Goal: Task Accomplishment & Management: Manage account settings

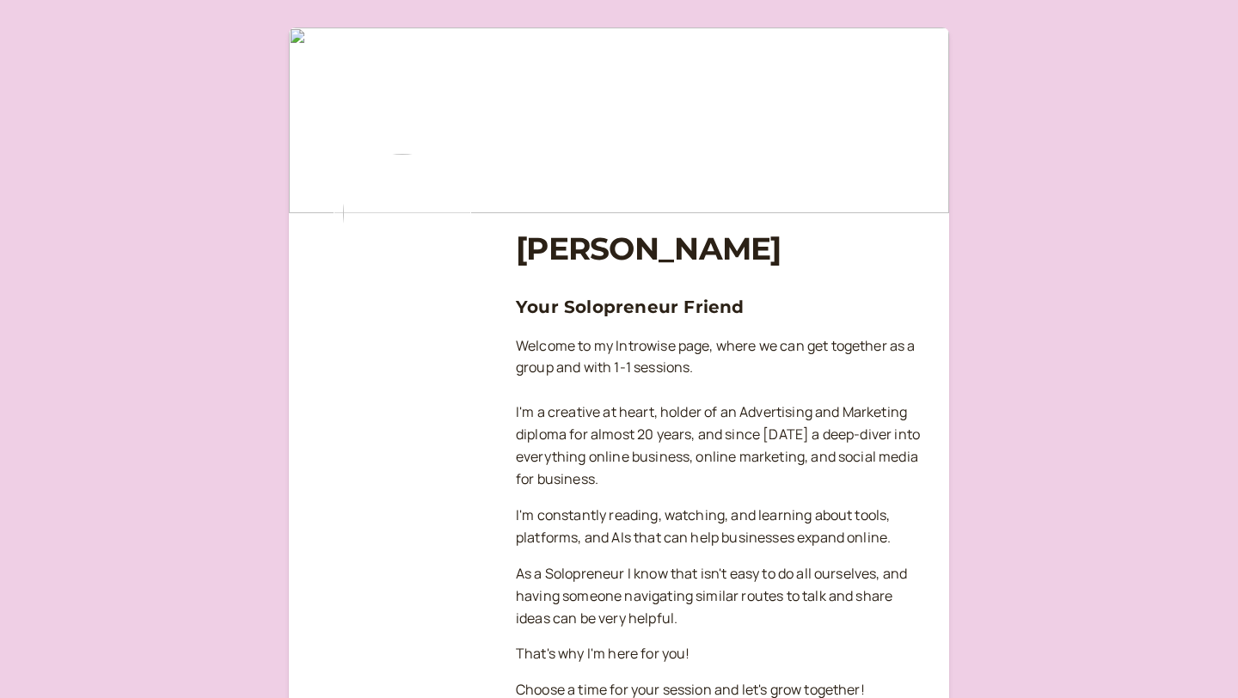
click at [421, 206] on img at bounding box center [403, 213] width 138 height 138
click at [407, 123] on img at bounding box center [619, 121] width 660 height 186
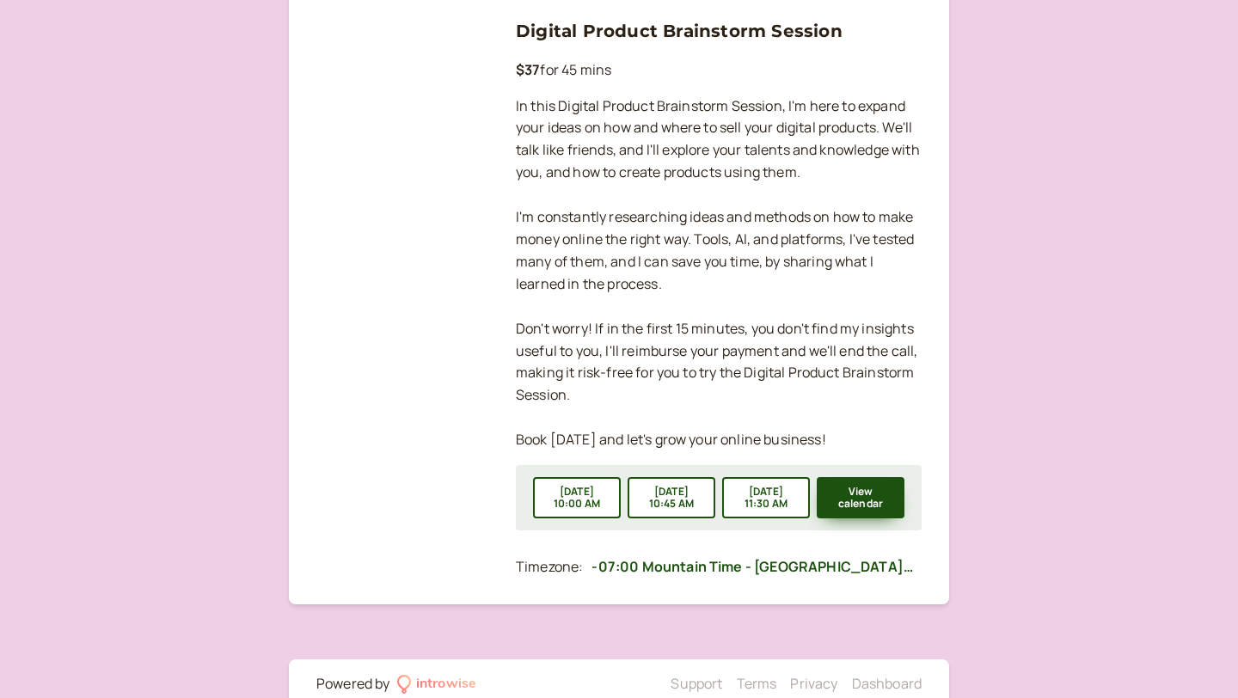
scroll to position [1441, 0]
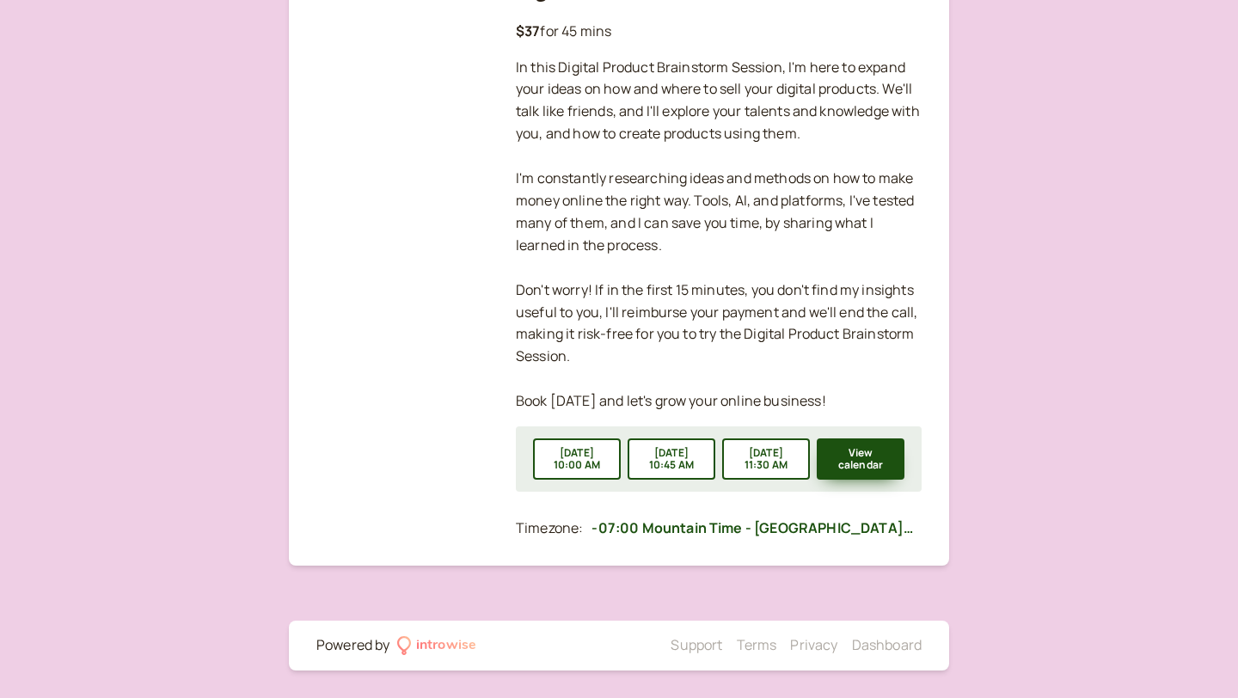
click at [436, 639] on div "introwise" at bounding box center [446, 646] width 60 height 22
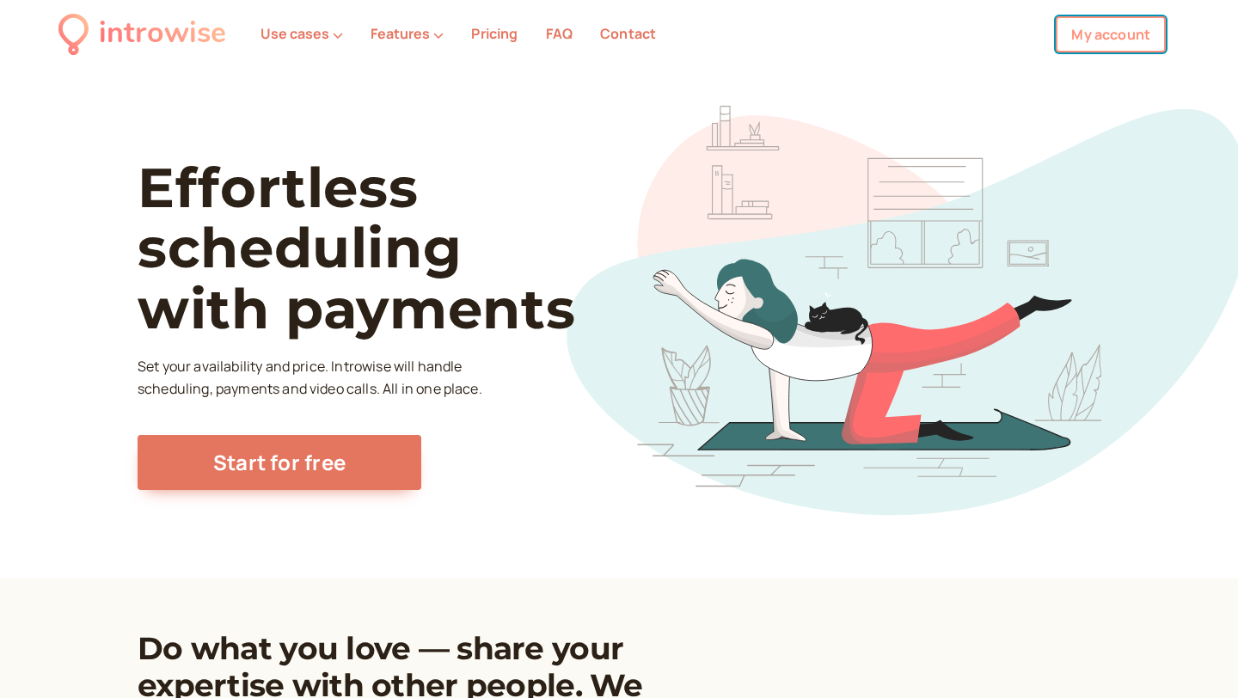
click at [1114, 37] on link "My account" at bounding box center [1111, 34] width 110 height 36
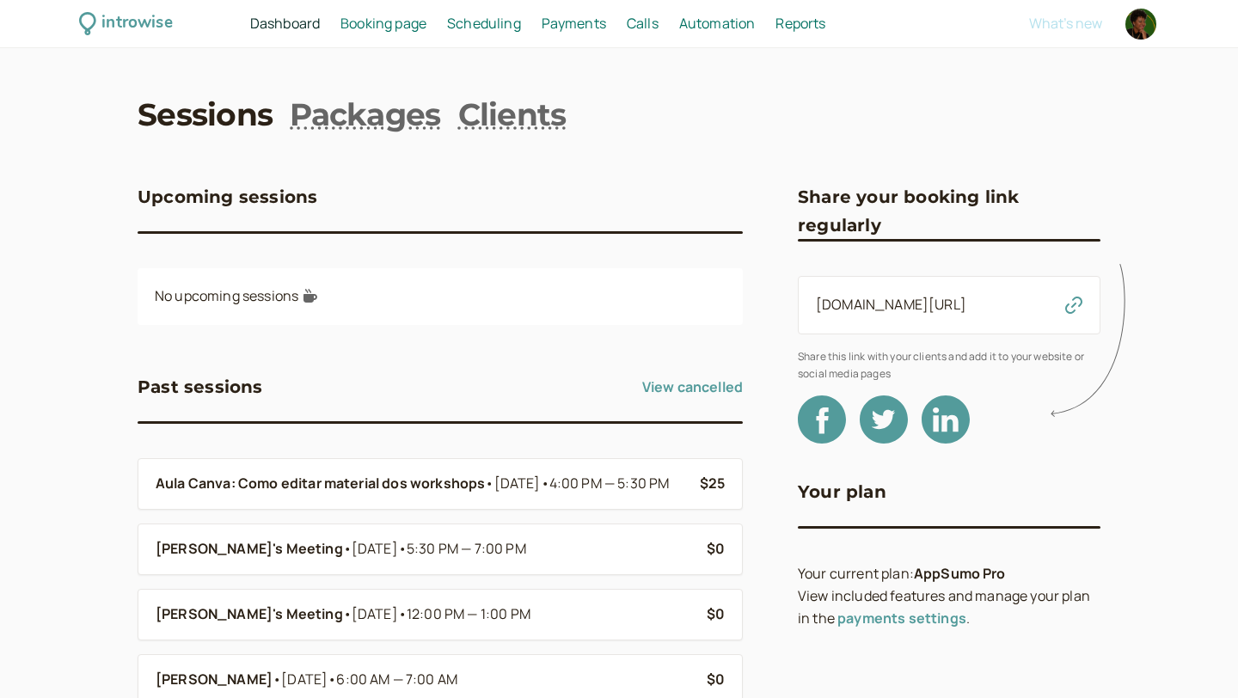
click at [1148, 28] on div at bounding box center [1141, 24] width 31 height 31
select select "America/Phoenix"
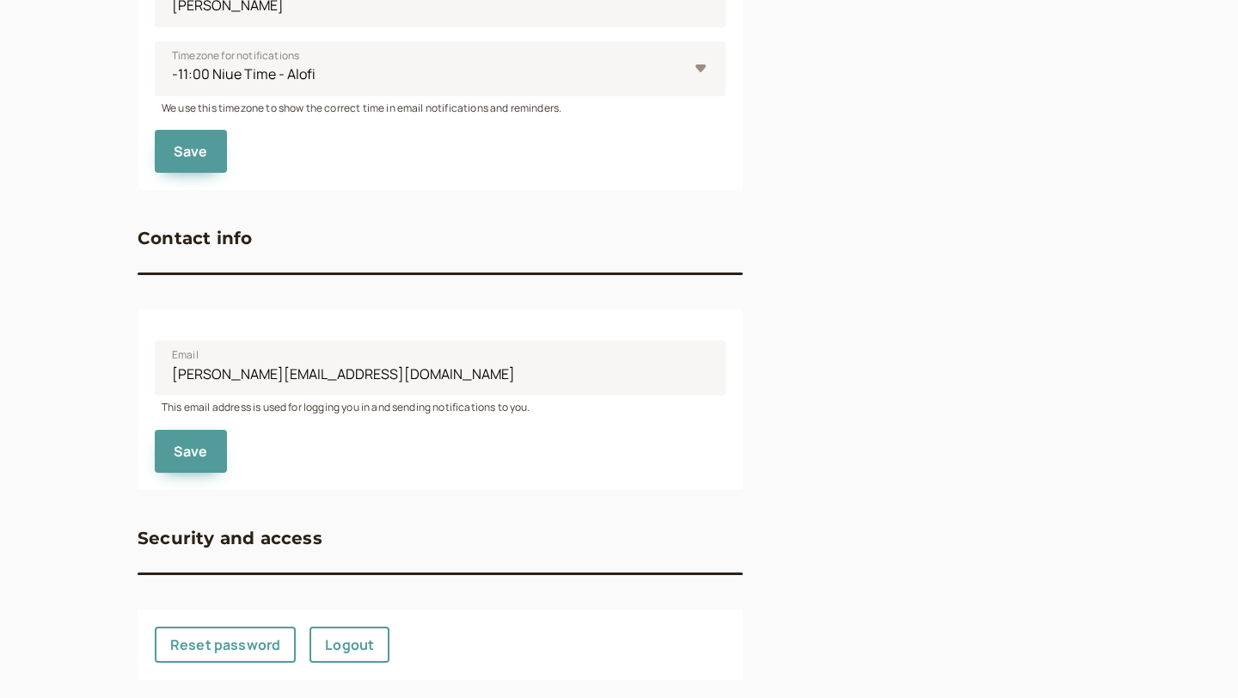
scroll to position [700, 0]
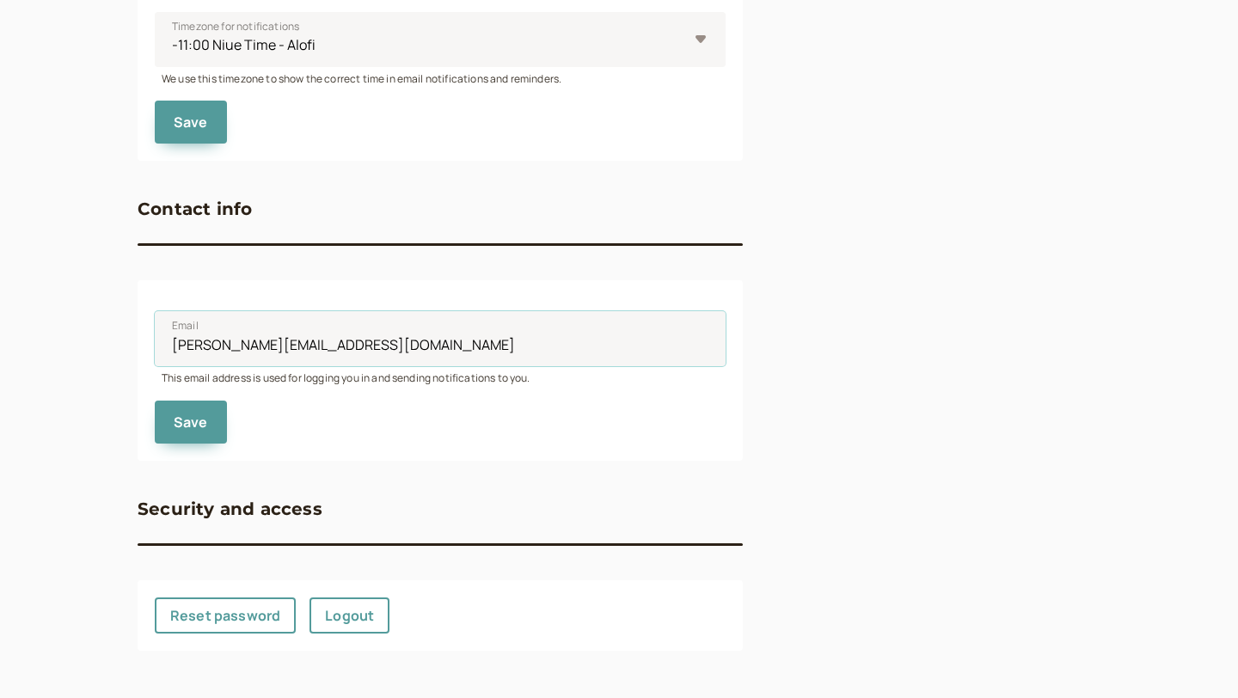
drag, startPoint x: 347, startPoint y: 342, endPoint x: 144, endPoint y: 352, distance: 203.2
click at [144, 352] on div "Email mirian@alamosdigital.com This email address is used for logging you in an…" at bounding box center [440, 370] width 605 height 180
click at [768, 371] on div "Profile Display name Mirian Alamos Publicly visible name for your clients, e.g.…" at bounding box center [619, 49] width 963 height 1201
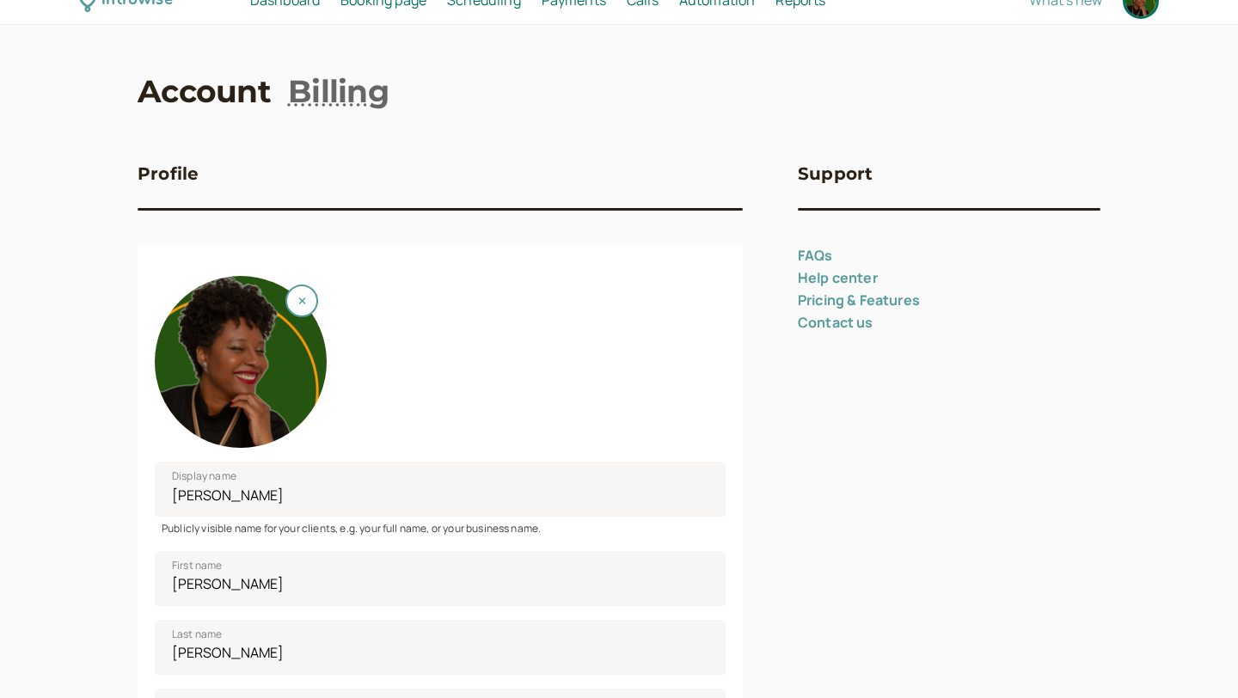
scroll to position [0, 0]
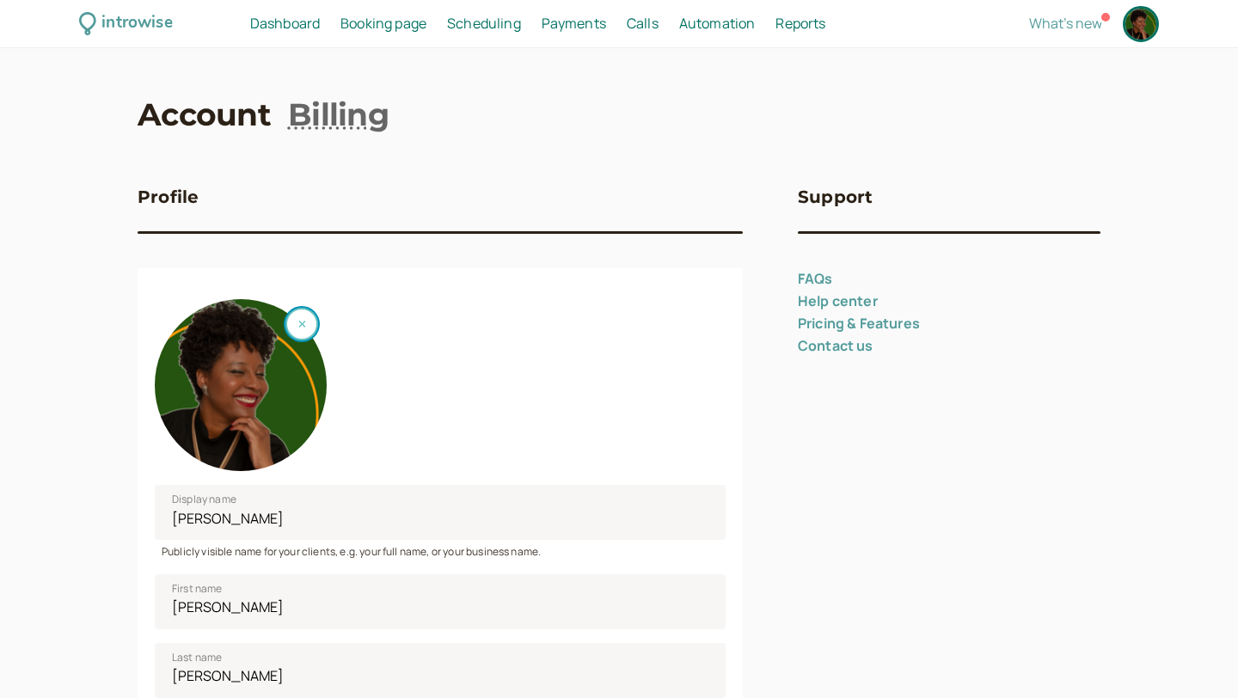
click at [306, 322] on button "button" at bounding box center [302, 324] width 33 height 33
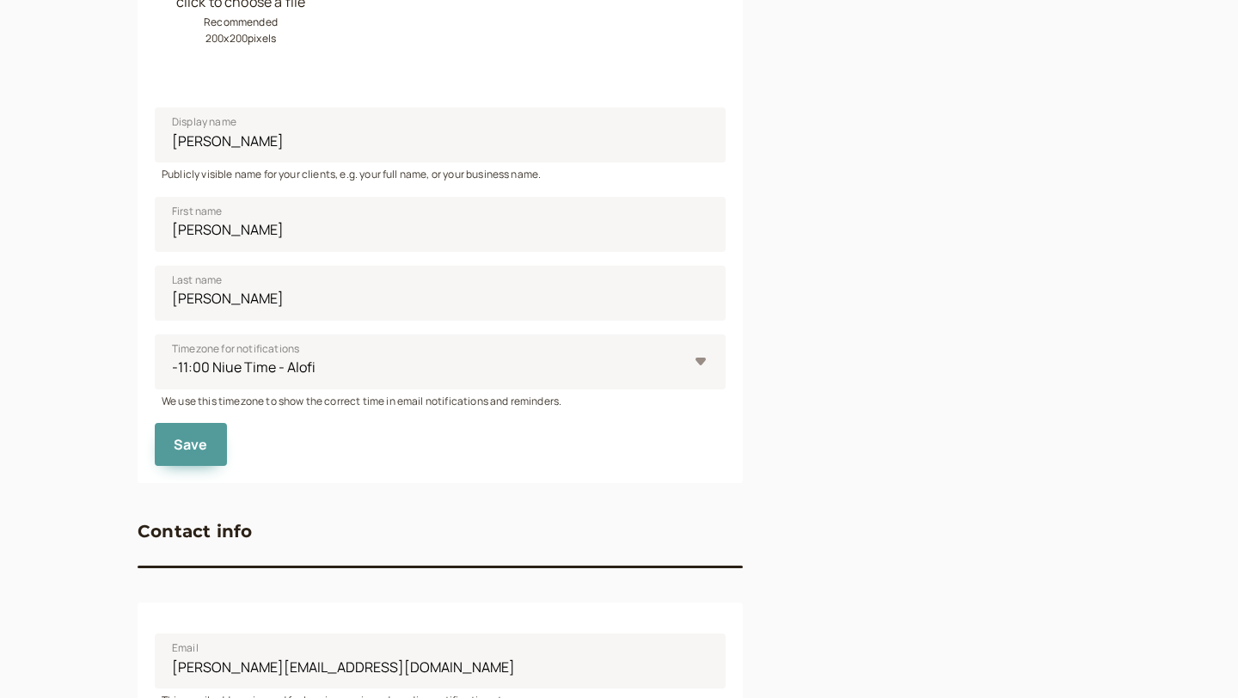
scroll to position [426, 0]
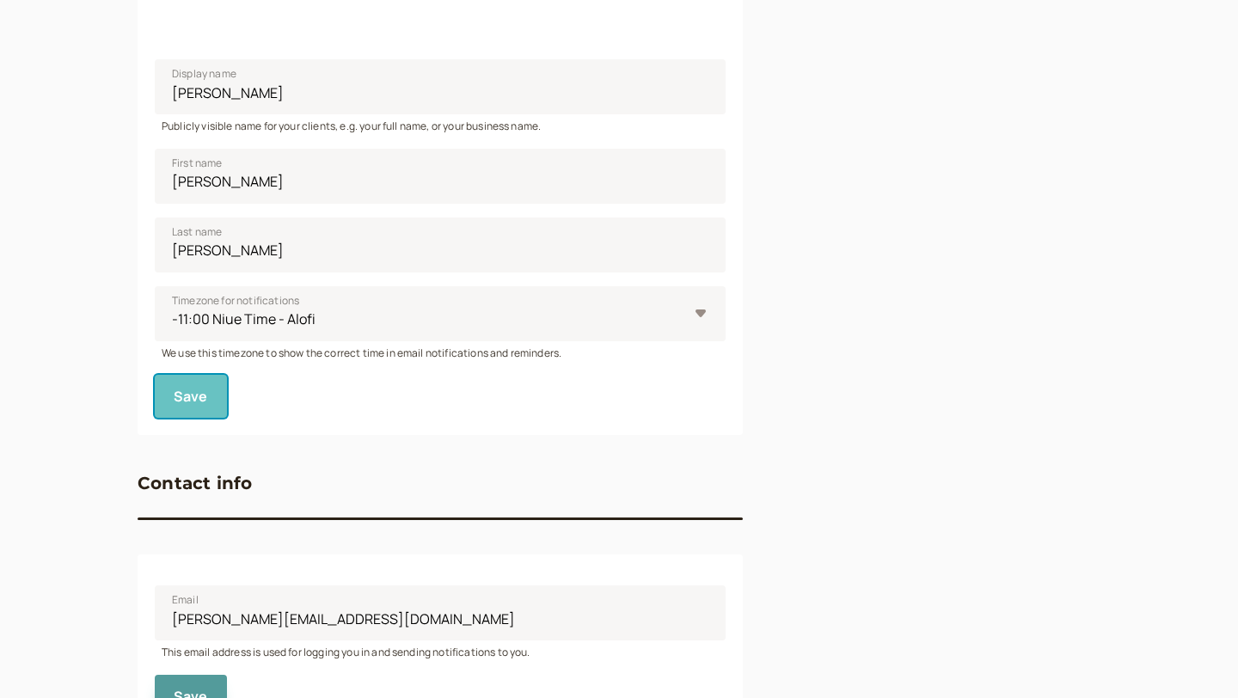
click at [203, 401] on span "Save" at bounding box center [191, 396] width 34 height 19
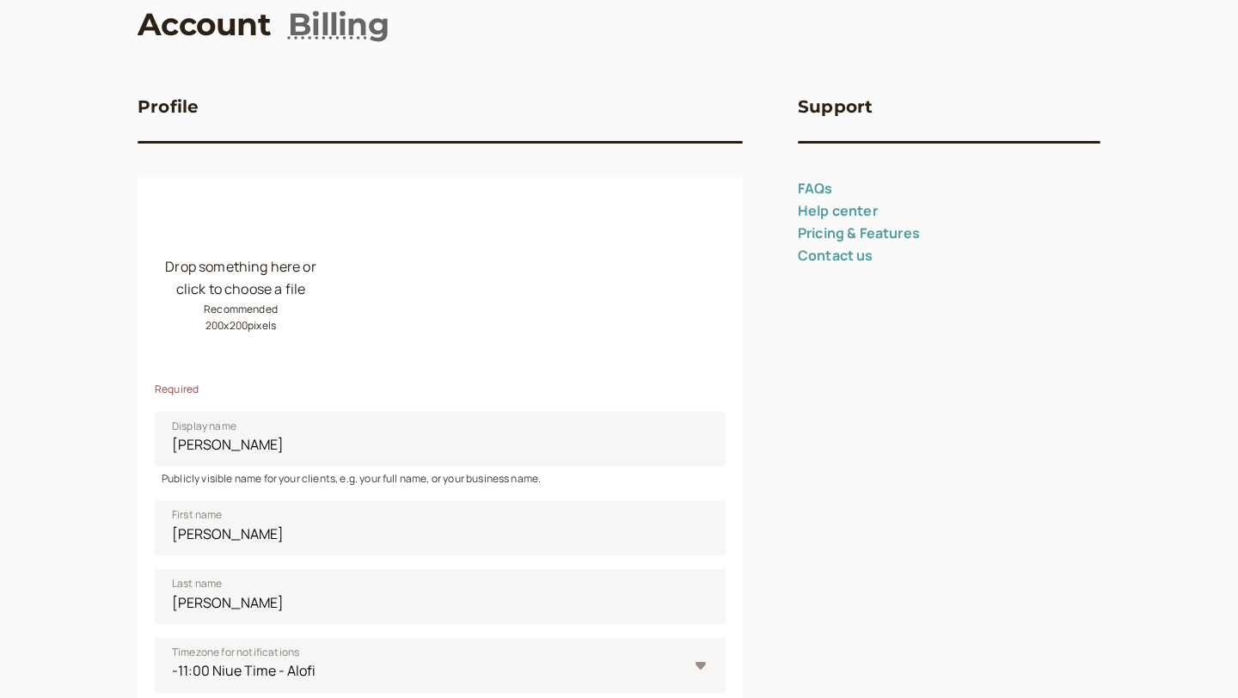
scroll to position [0, 0]
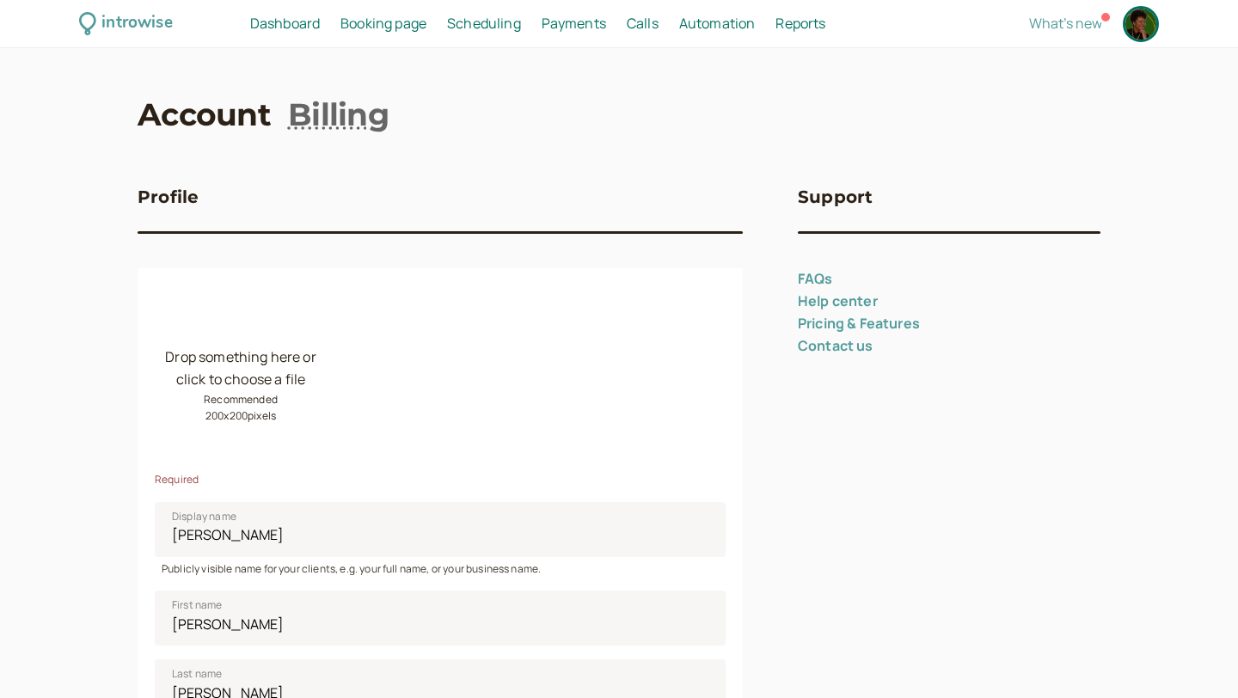
click at [285, 23] on span "Dashboard" at bounding box center [285, 23] width 70 height 19
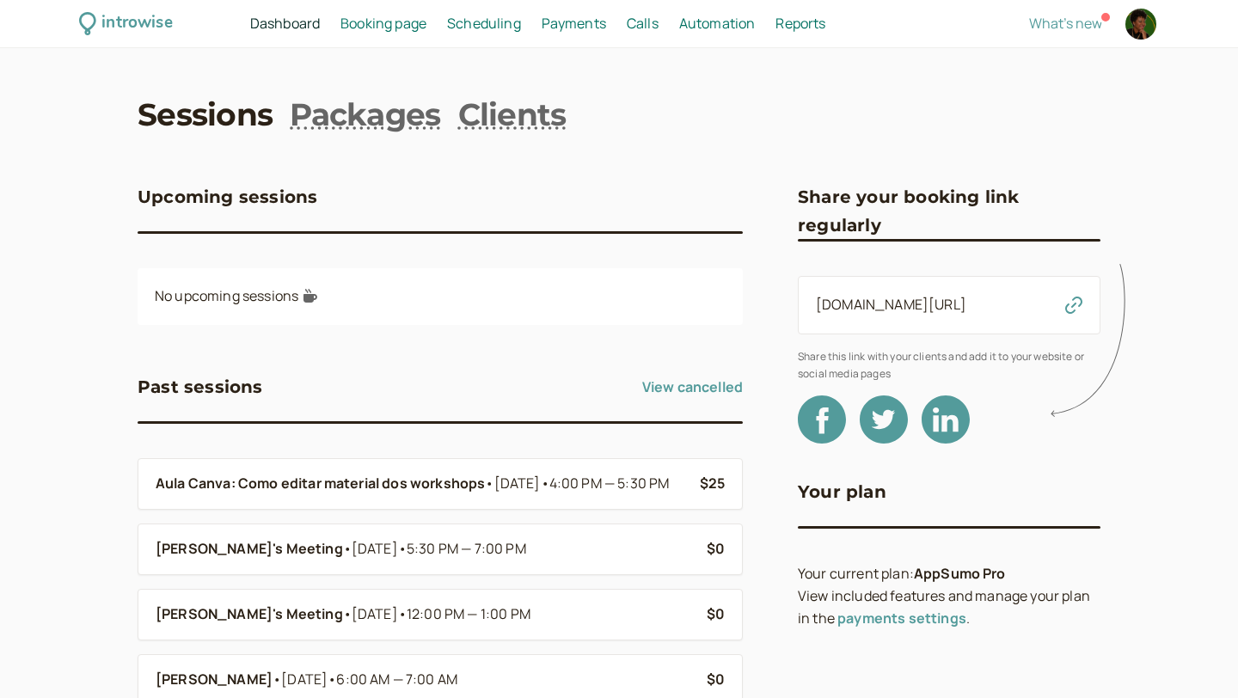
click at [396, 27] on span "Booking page" at bounding box center [384, 23] width 86 height 19
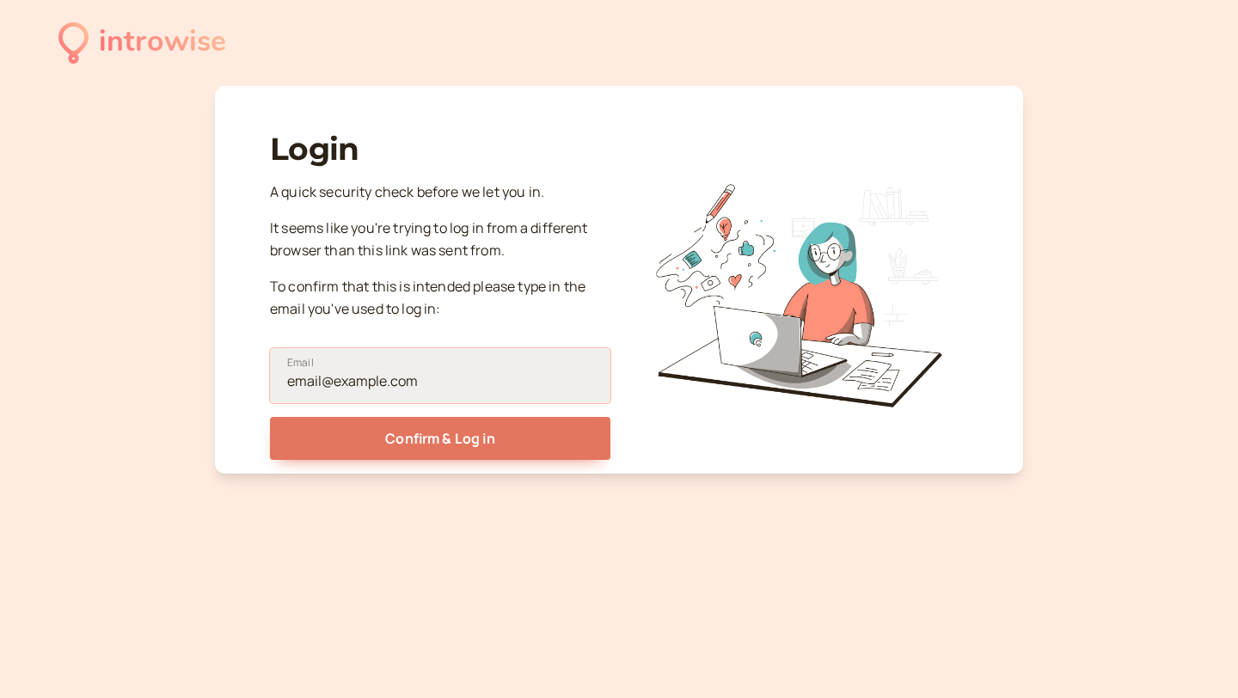
click at [337, 389] on input "Email" at bounding box center [440, 375] width 341 height 55
paste input "mirian@alamosdigital.com"
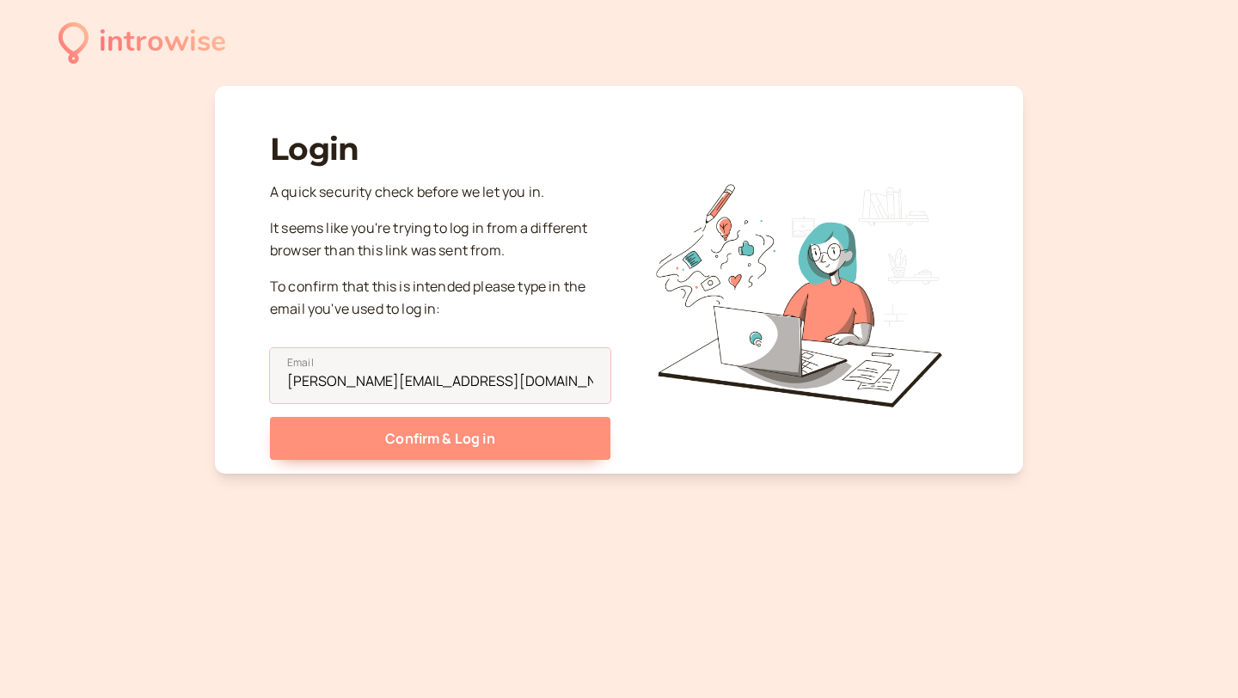
type input "mirian@alamosdigital.com"
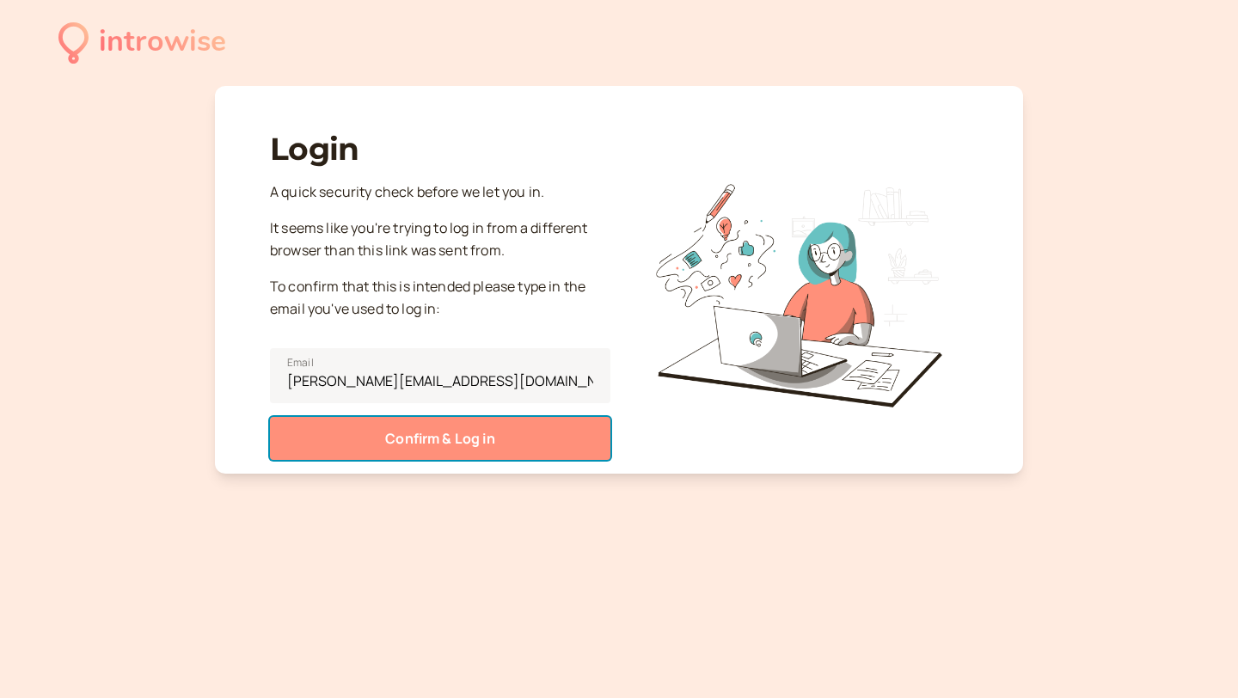
click at [458, 437] on button "Confirm & Log in" at bounding box center [440, 438] width 341 height 43
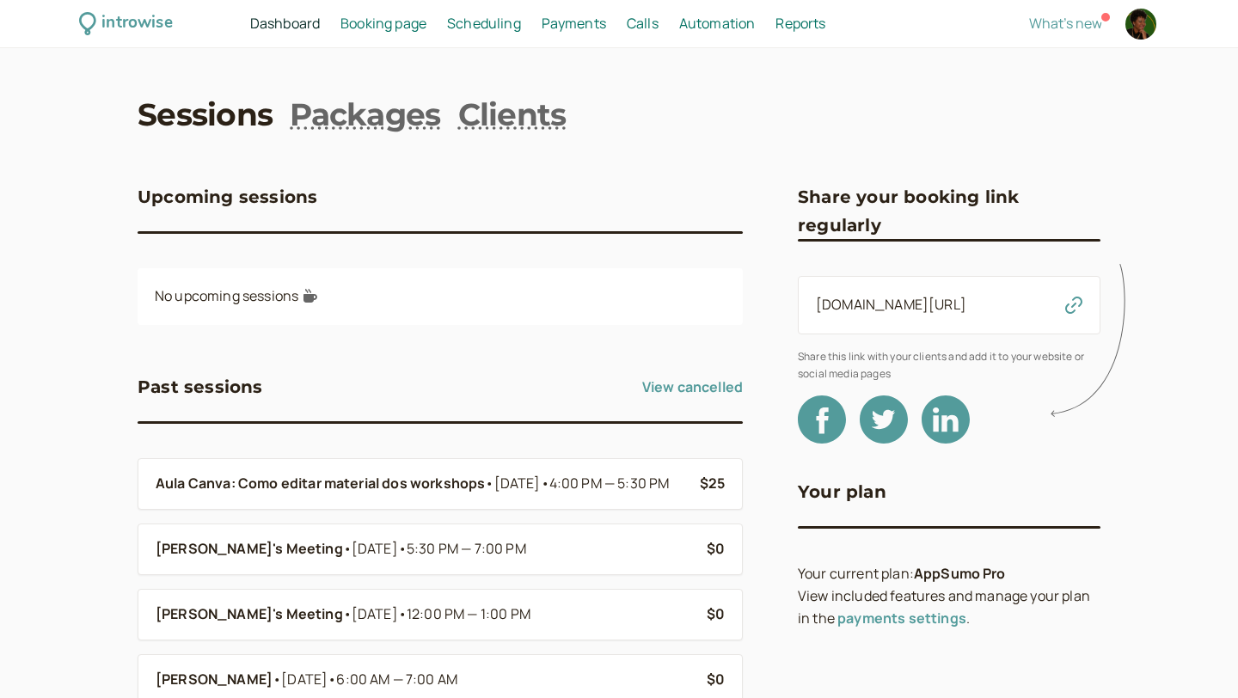
click at [878, 613] on link "payments settings" at bounding box center [902, 618] width 129 height 19
